Goal: Transaction & Acquisition: Purchase product/service

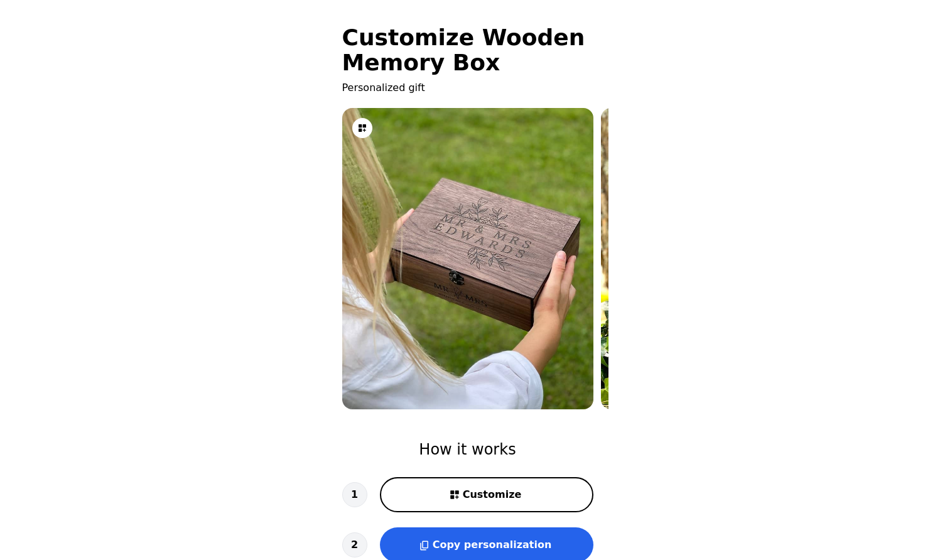
click at [673, 208] on main "Customize Wooden Memory Box Personalized gift How it works 1 Customize 2 Copy p…" at bounding box center [467, 426] width 935 height 853
click at [267, 190] on main "Customize Wooden Memory Box Personalized gift How it works 1 Customize 2 Copy p…" at bounding box center [467, 426] width 935 height 853
click at [237, 279] on main "Customize Wooden Memory Box Personalized gift How it works 1 Customize 2 Copy p…" at bounding box center [467, 426] width 935 height 853
